Goal: Information Seeking & Learning: Check status

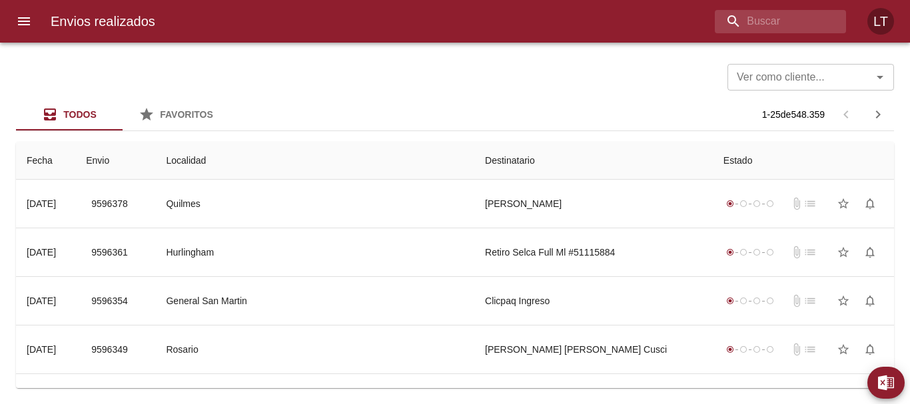
click at [30, 29] on button "menu" at bounding box center [24, 21] width 32 height 32
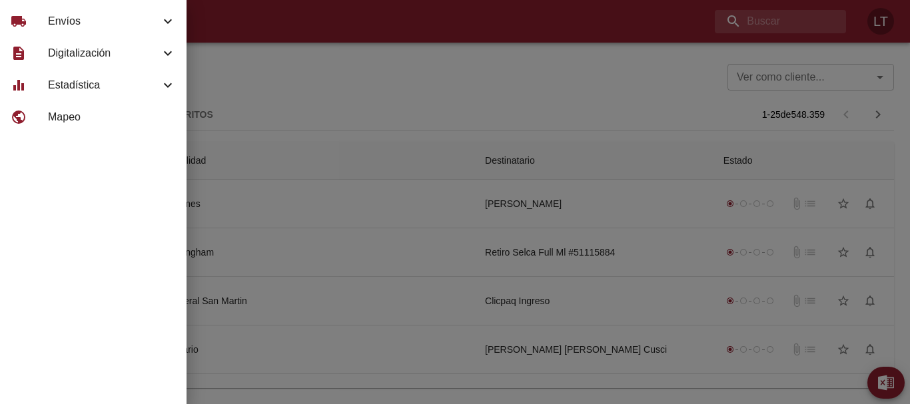
click at [160, 89] on icon at bounding box center [168, 85] width 16 height 16
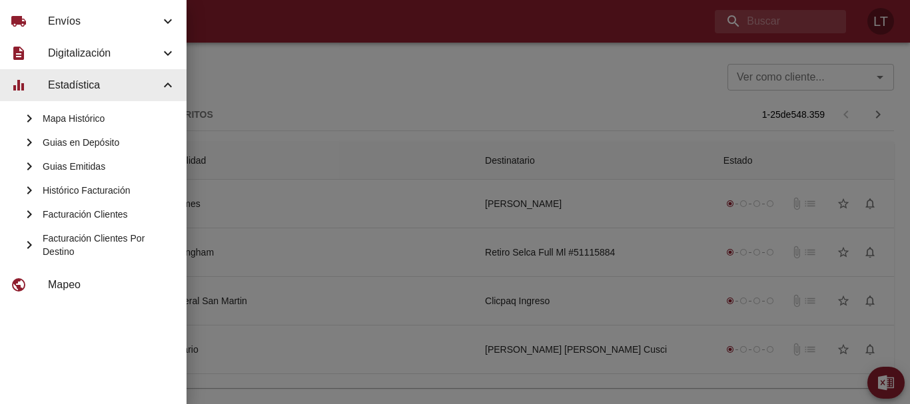
click at [130, 165] on span "Guias Emitidas" at bounding box center [109, 166] width 133 height 13
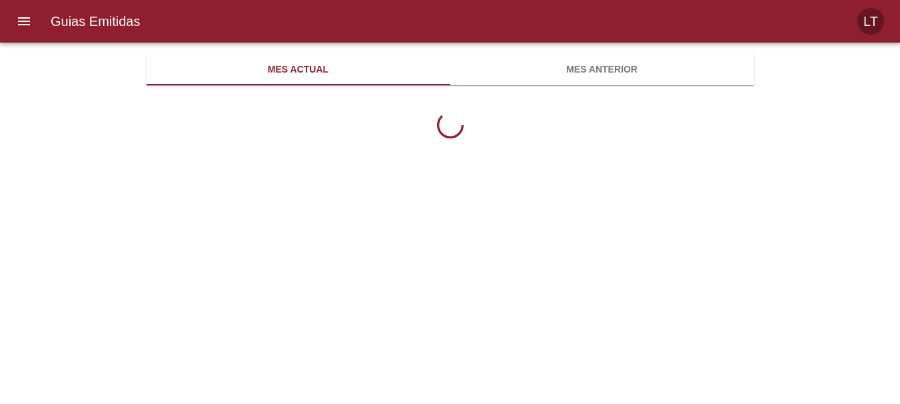
scroll to position [433, 607]
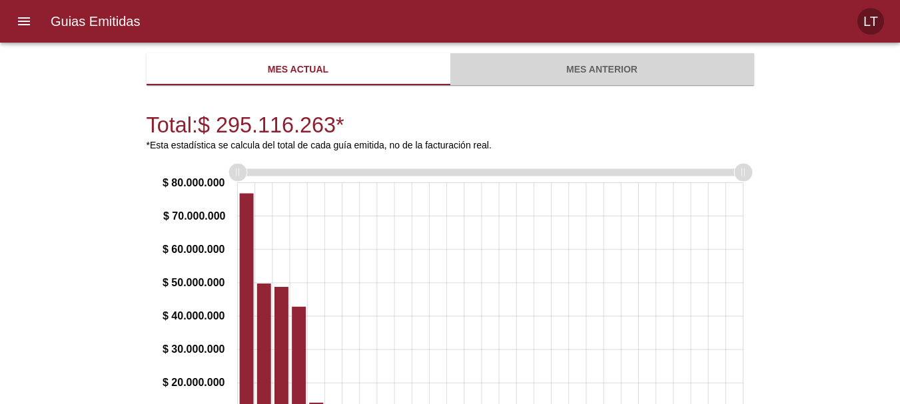
click at [559, 71] on span "Mes anterior" at bounding box center [602, 69] width 288 height 17
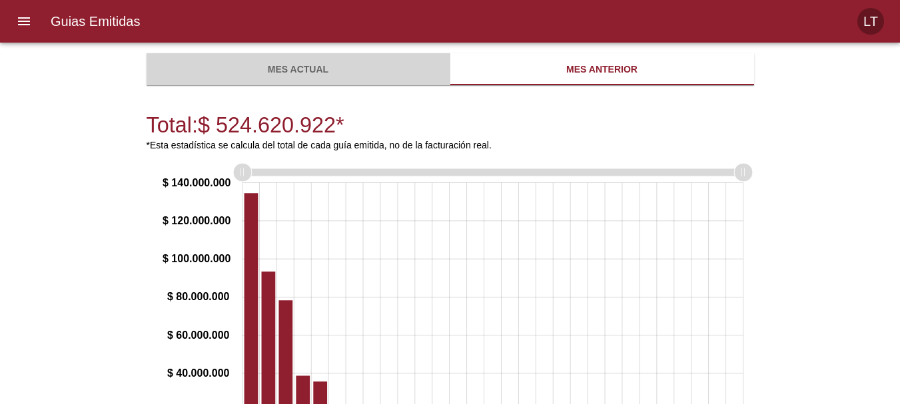
click at [328, 80] on button "Mes actual" at bounding box center [299, 69] width 304 height 32
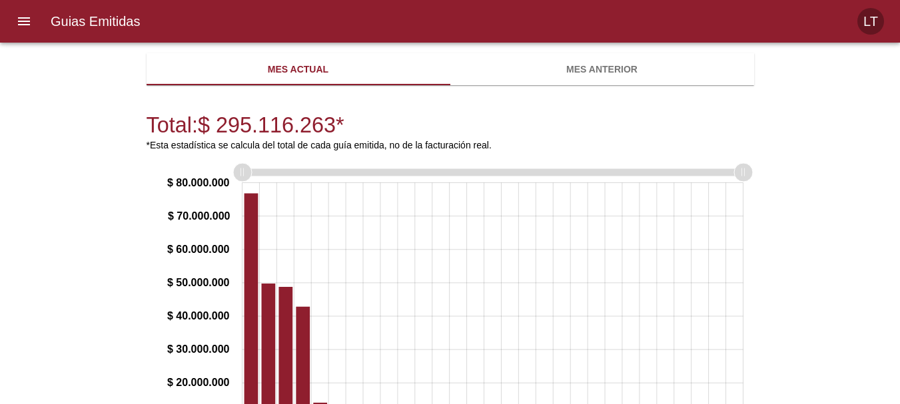
click at [15, 23] on button "menu" at bounding box center [24, 21] width 32 height 32
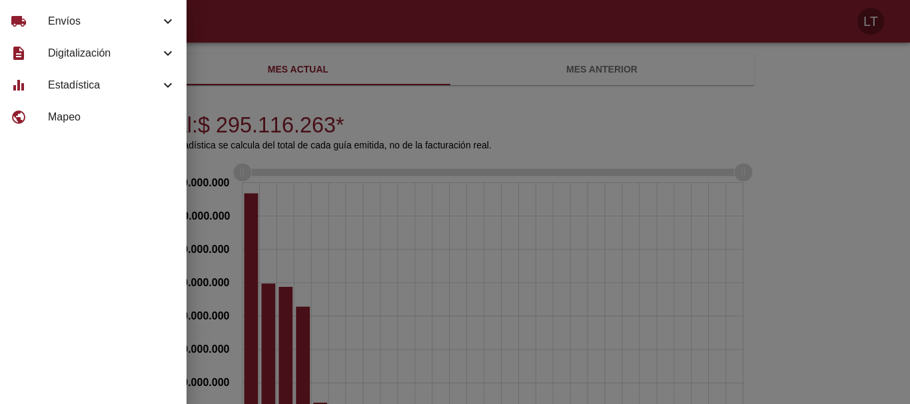
click at [130, 101] on div "equalizer Estadística" at bounding box center [93, 85] width 186 height 32
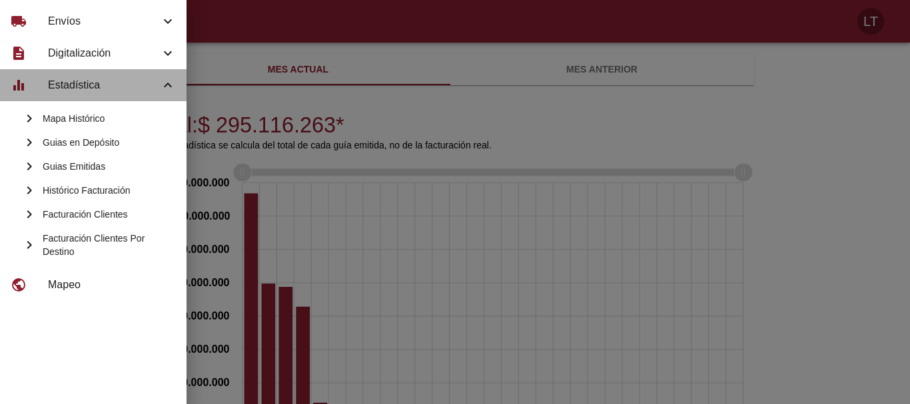
click at [125, 93] on div "equalizer Estadística" at bounding box center [93, 85] width 186 height 32
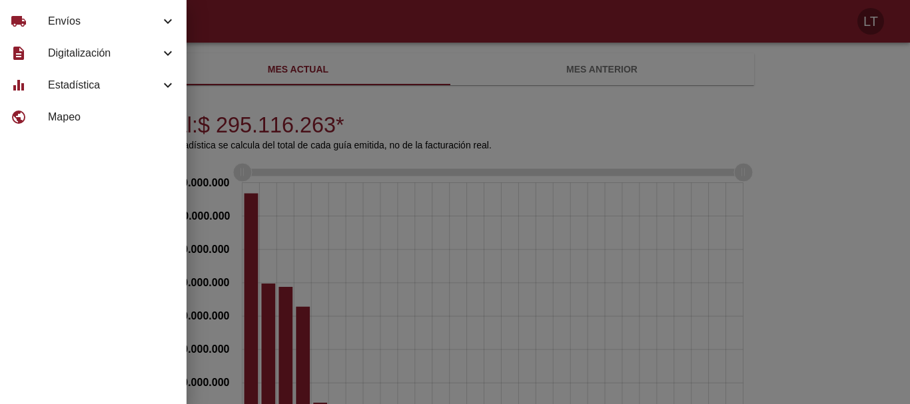
click at [113, 19] on span "Envíos" at bounding box center [104, 21] width 112 height 16
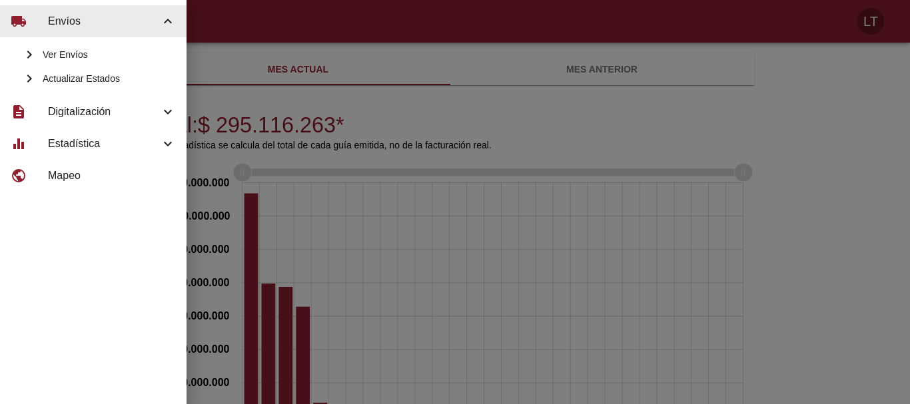
click at [105, 51] on span "Ver Envíos" at bounding box center [109, 54] width 133 height 13
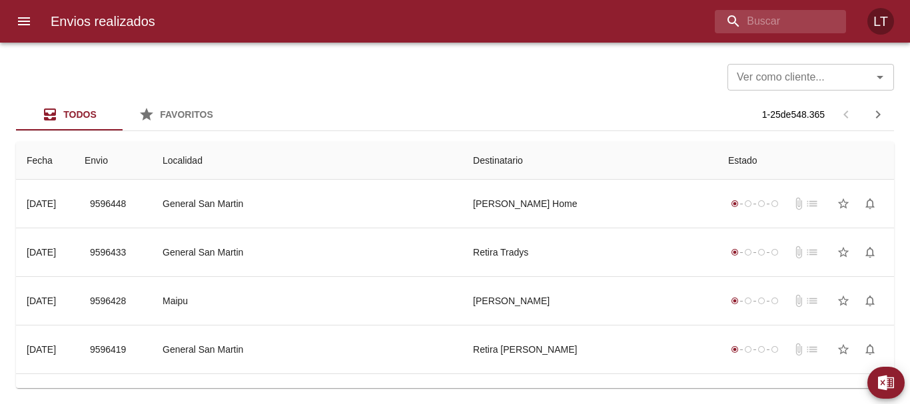
click at [21, 24] on icon "menu" at bounding box center [24, 21] width 12 height 8
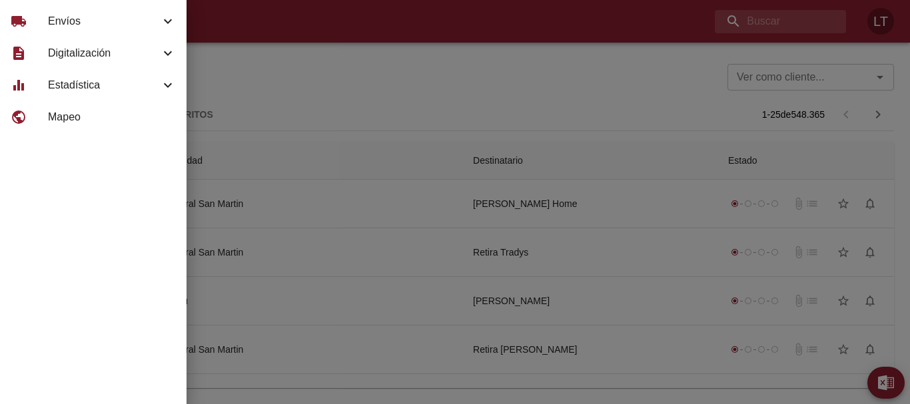
click at [96, 89] on span "Estadística" at bounding box center [104, 85] width 112 height 16
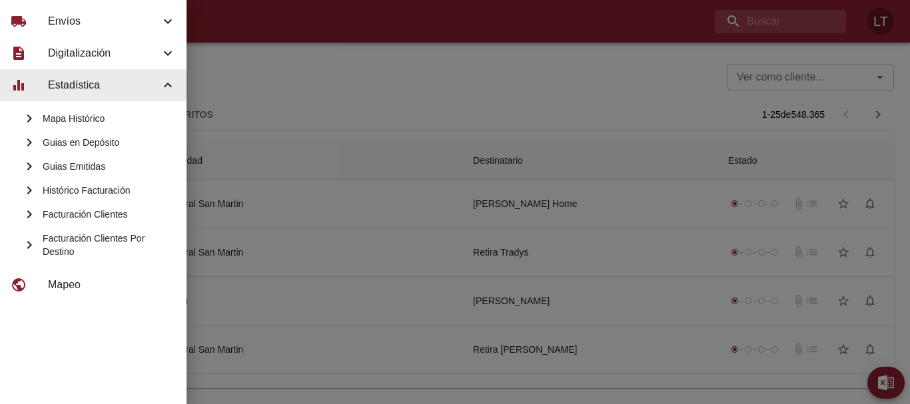
click at [98, 51] on span "Digitalización" at bounding box center [104, 53] width 112 height 16
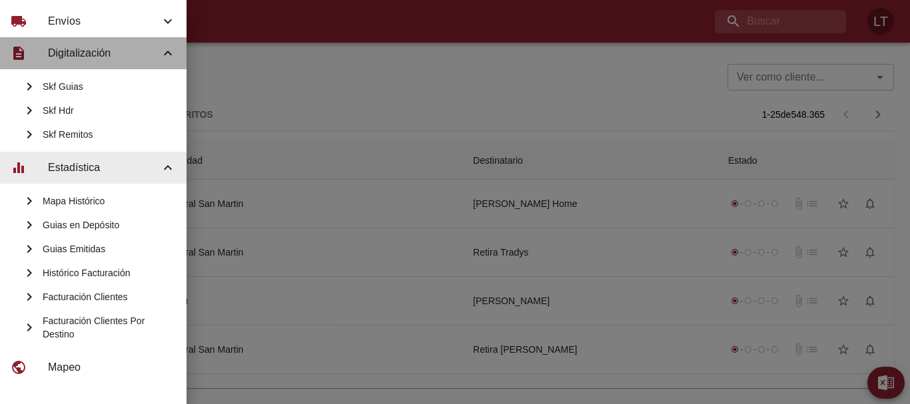
click at [98, 51] on span "Digitalización" at bounding box center [104, 53] width 112 height 16
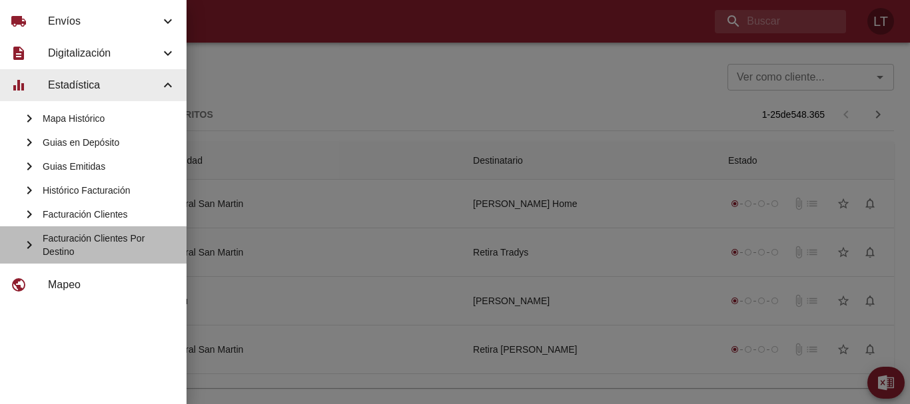
click at [127, 244] on span "Facturación Clientes Por Destino" at bounding box center [109, 245] width 133 height 27
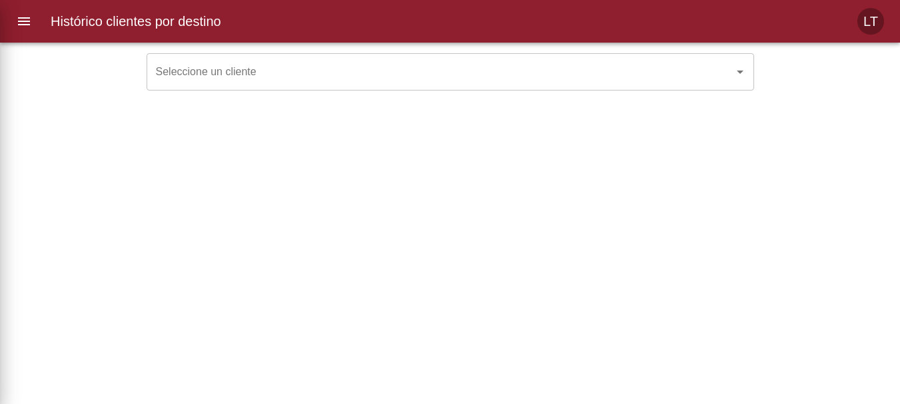
scroll to position [400, 144]
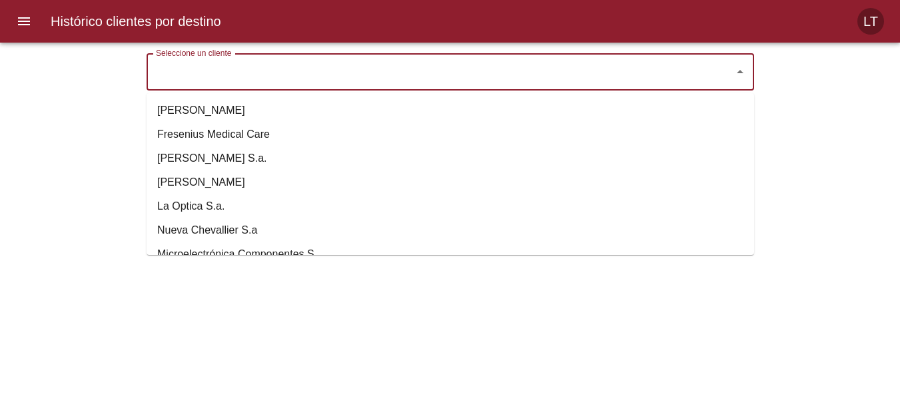
click at [183, 65] on input "Seleccione un cliente" at bounding box center [432, 71] width 558 height 25
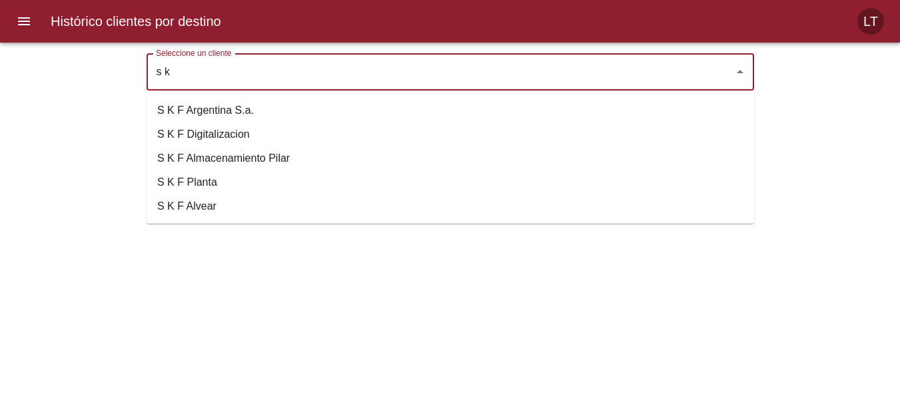
click at [228, 111] on li "S K F Argentina S.a." at bounding box center [450, 111] width 607 height 24
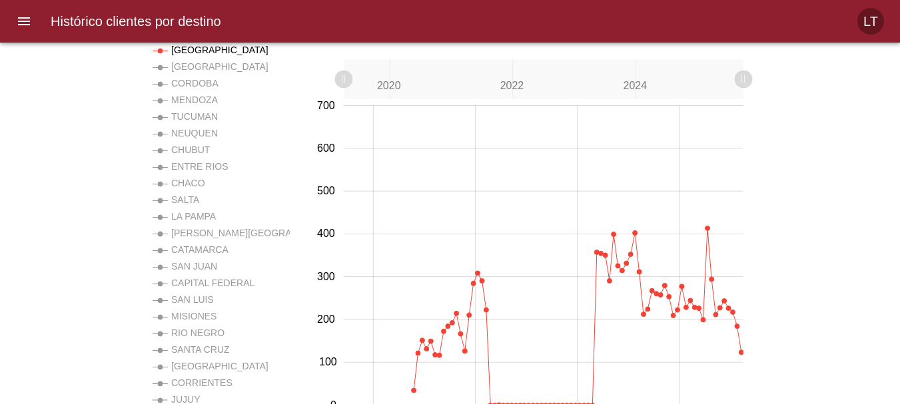
scroll to position [51, 0]
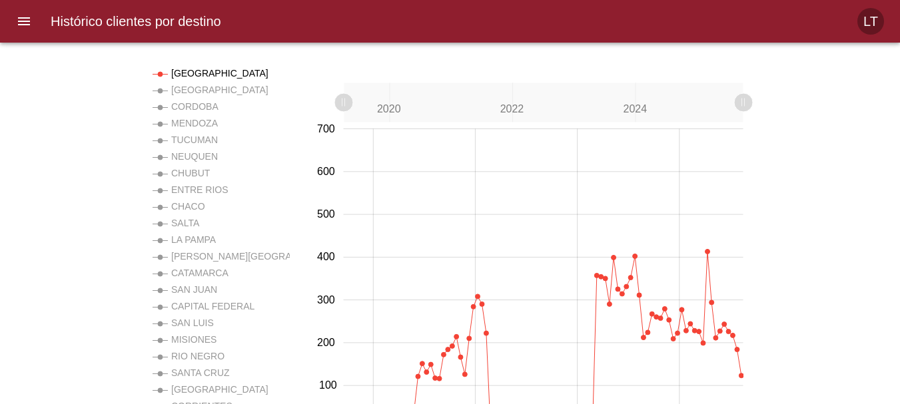
type input "S K F Argentina S.a."
click at [186, 85] on rect at bounding box center [196, 91] width 87 height 17
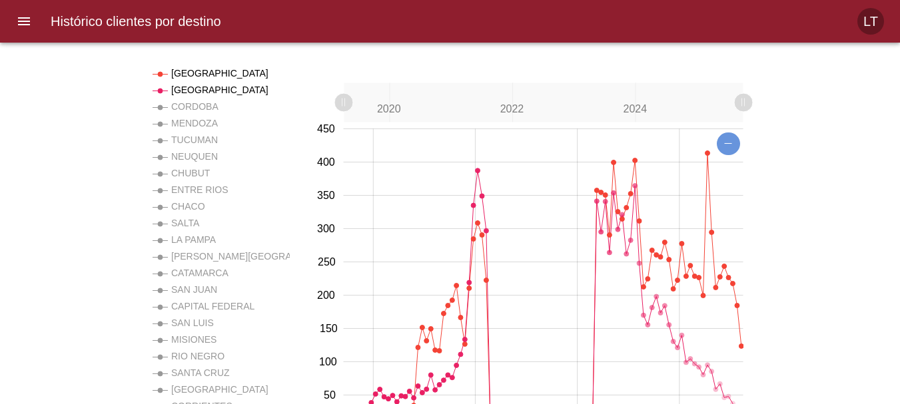
click at [168, 67] on rect at bounding box center [185, 74] width 65 height 17
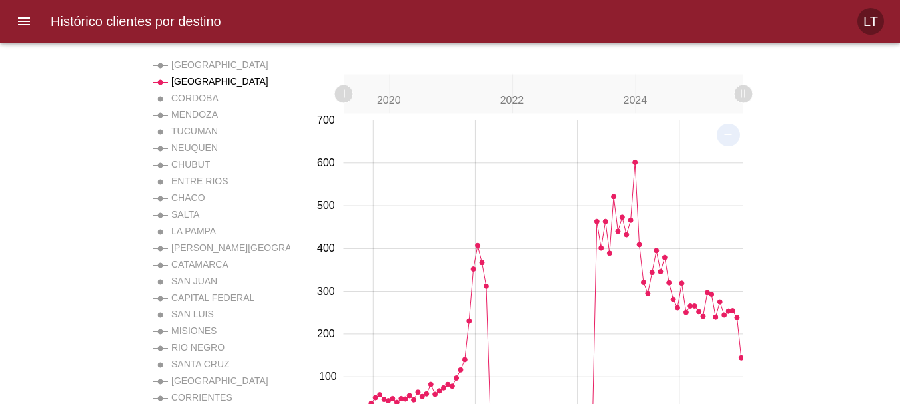
scroll to position [118, 0]
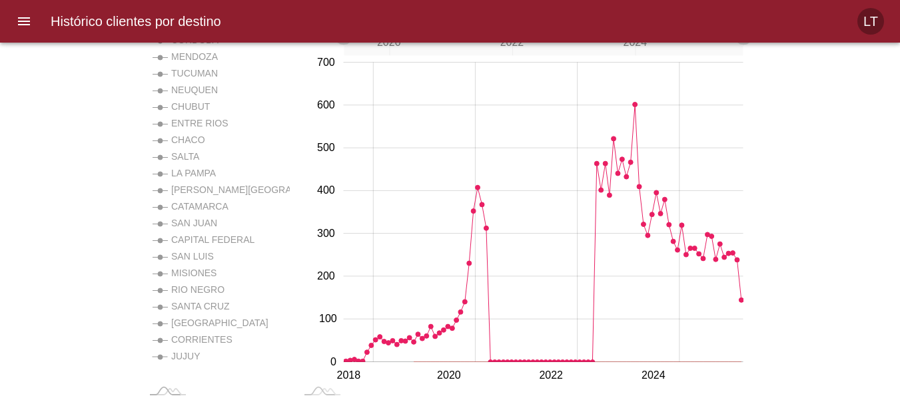
click at [176, 355] on rect at bounding box center [178, 357] width 51 height 17
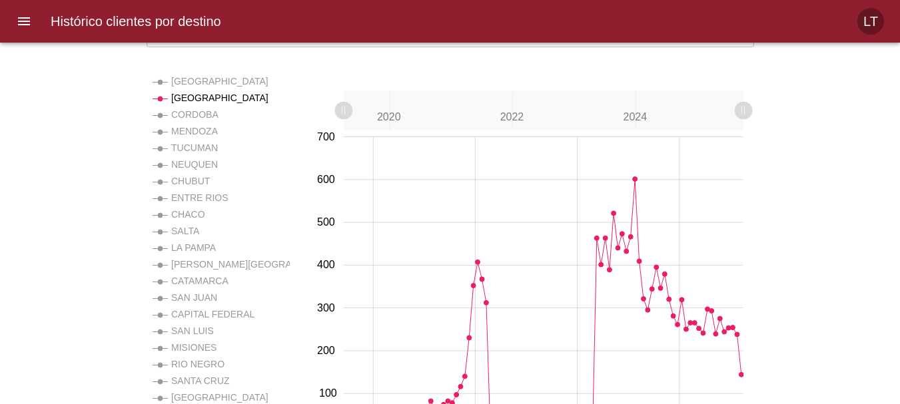
scroll to position [0, 0]
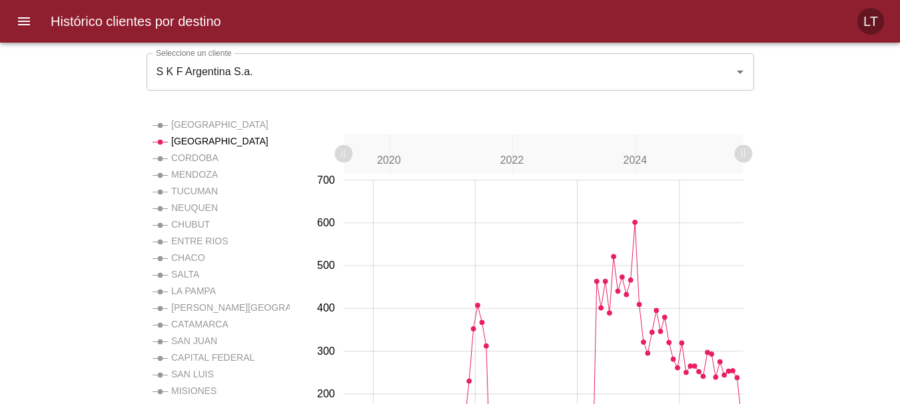
click at [196, 126] on rect at bounding box center [185, 125] width 65 height 17
click at [209, 160] on rect at bounding box center [187, 159] width 69 height 17
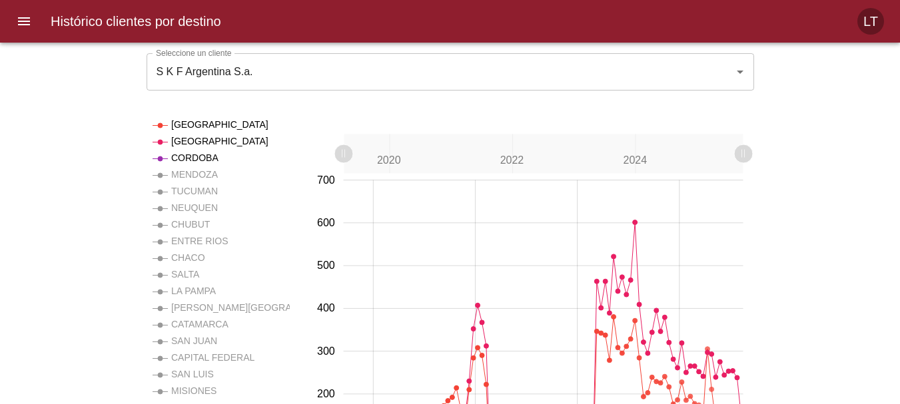
click at [208, 170] on rect at bounding box center [186, 175] width 67 height 17
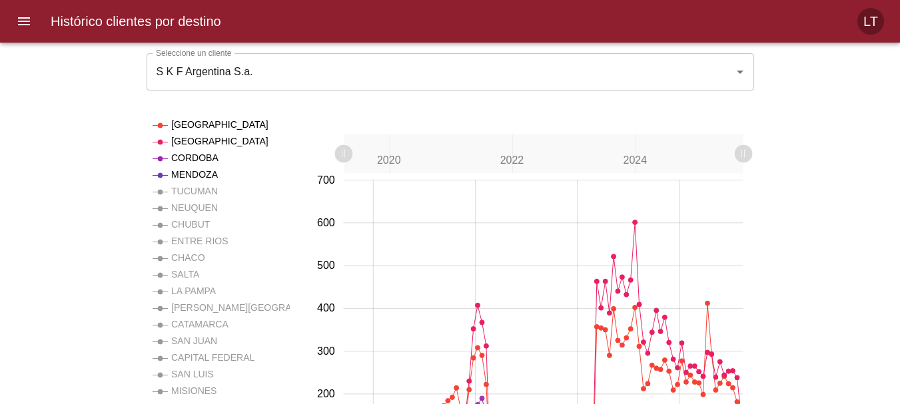
click at [205, 197] on rect at bounding box center [187, 192] width 68 height 17
click at [199, 226] on rect at bounding box center [183, 225] width 61 height 17
click at [206, 194] on rect at bounding box center [187, 192] width 68 height 17
click at [197, 170] on rect at bounding box center [186, 175] width 67 height 17
click at [195, 139] on rect at bounding box center [196, 142] width 87 height 17
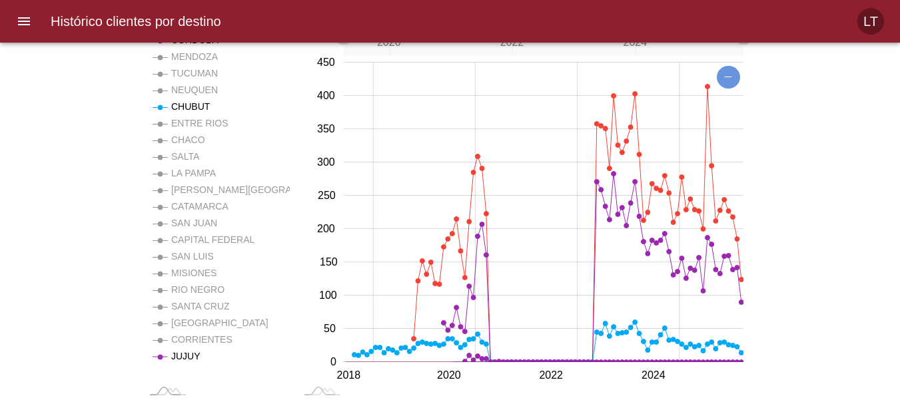
scroll to position [51, 0]
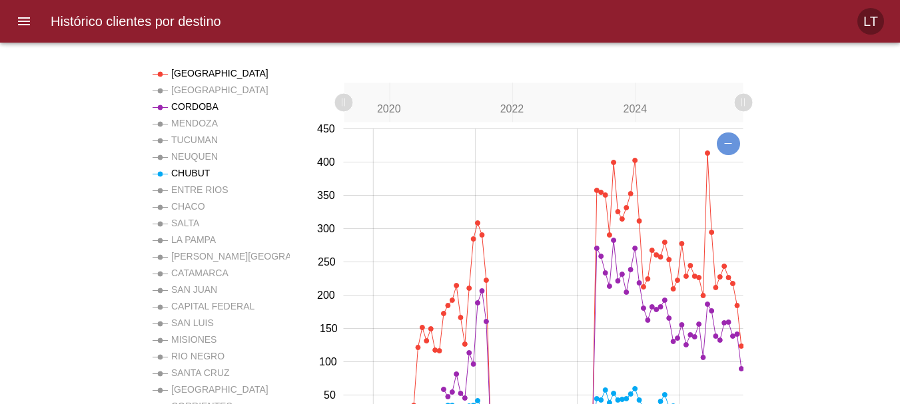
click at [188, 107] on rect at bounding box center [187, 107] width 69 height 17
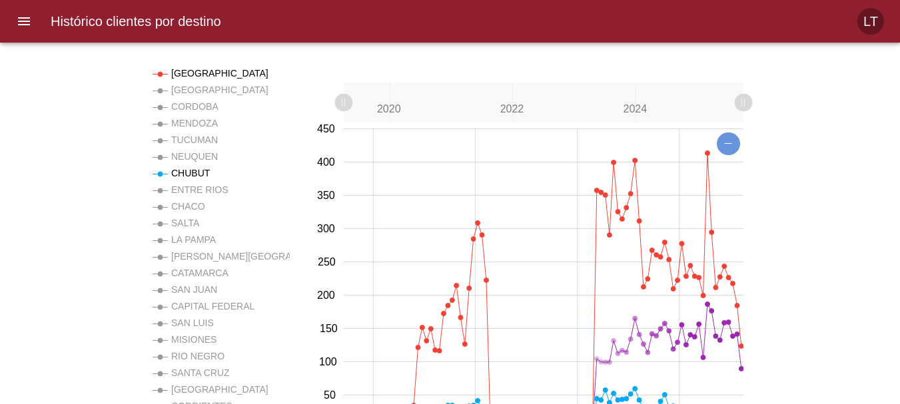
click at [187, 73] on rect at bounding box center [185, 74] width 65 height 17
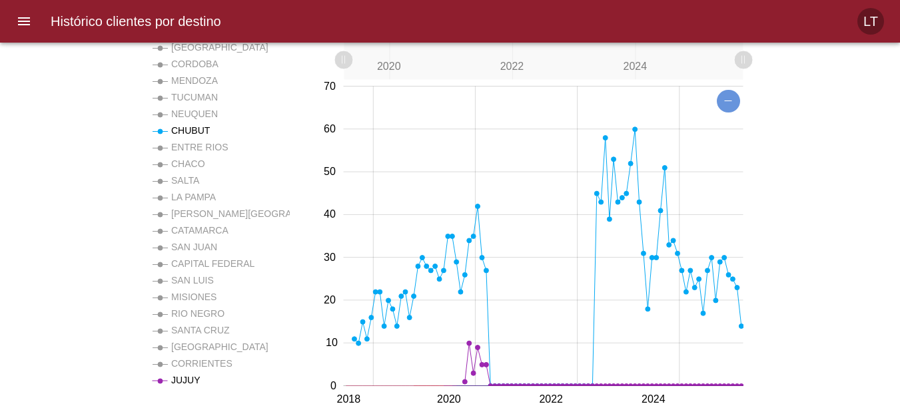
scroll to position [118, 0]
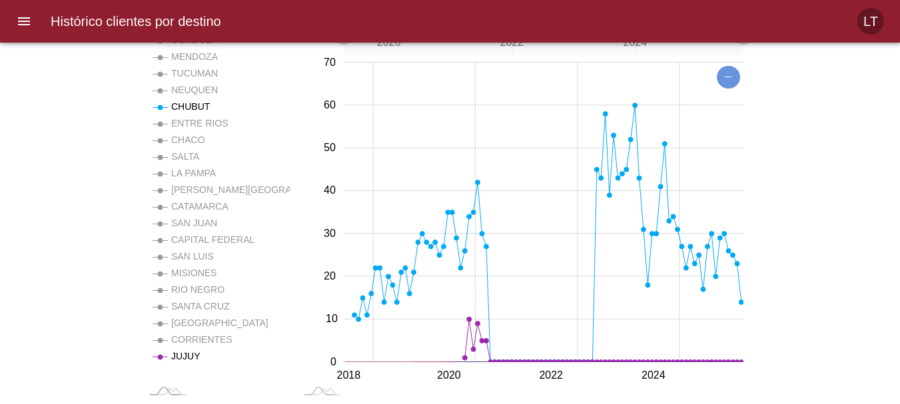
click at [178, 358] on rect at bounding box center [178, 357] width 51 height 17
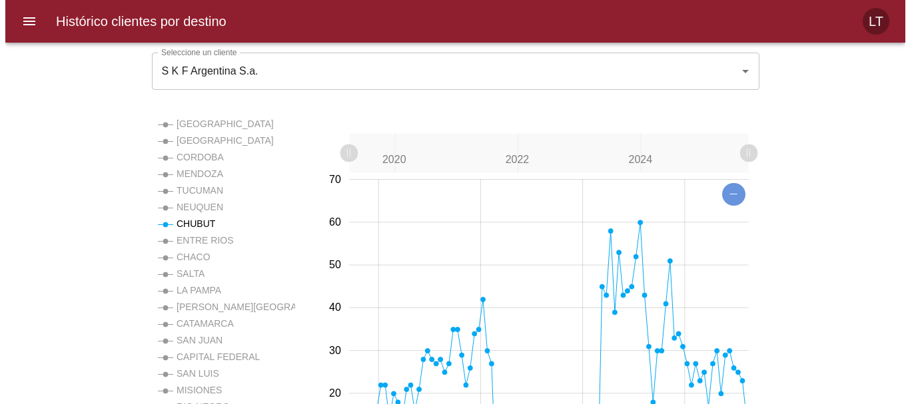
scroll to position [0, 0]
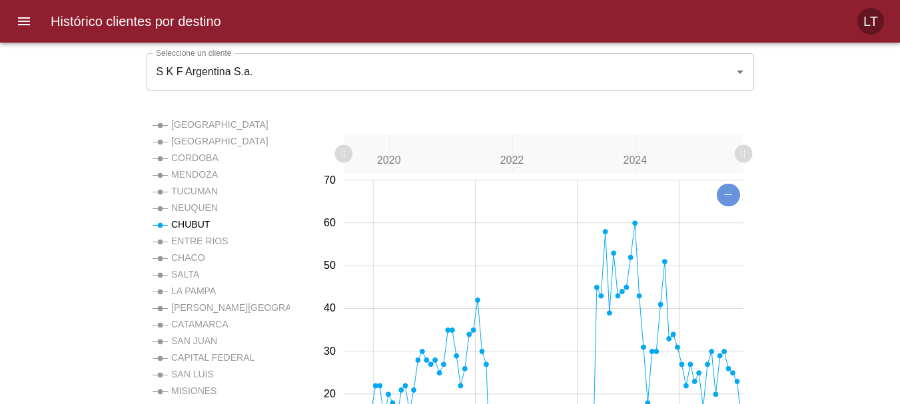
click at [193, 206] on rect at bounding box center [186, 208] width 67 height 17
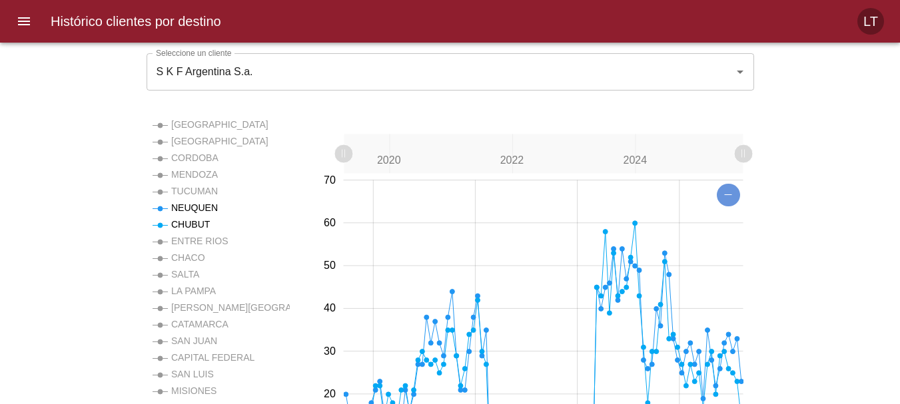
click at [27, 15] on icon "menu" at bounding box center [24, 21] width 16 height 16
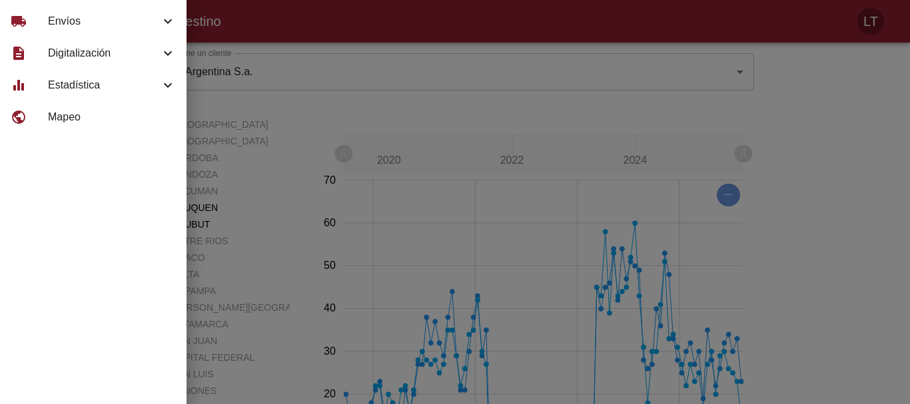
click at [105, 19] on span "Envíos" at bounding box center [104, 21] width 112 height 16
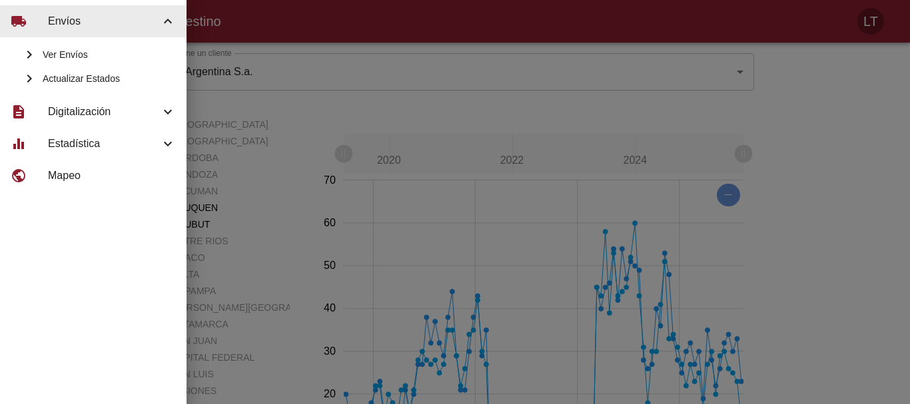
click at [84, 51] on span "Ver Envíos" at bounding box center [109, 54] width 133 height 13
